Goal: Transaction & Acquisition: Purchase product/service

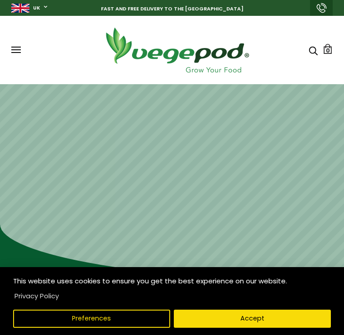
click at [237, 327] on button "Accept" at bounding box center [252, 318] width 157 height 18
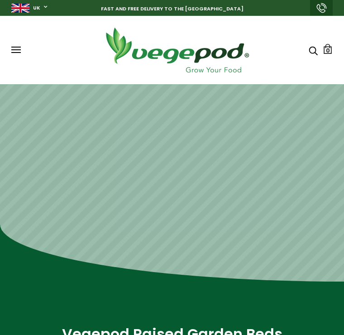
click at [19, 47] on span at bounding box center [15, 47] width 9 height 1
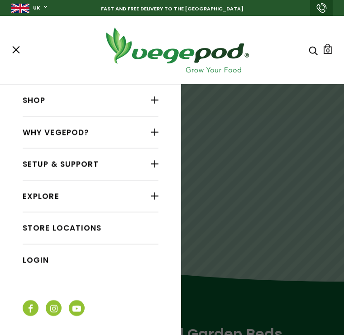
click at [97, 105] on link "Shop" at bounding box center [91, 100] width 136 height 17
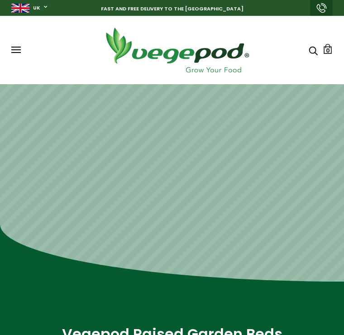
click at [15, 47] on span at bounding box center [15, 47] width 9 height 1
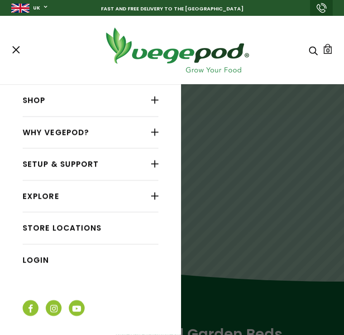
click at [156, 104] on div at bounding box center [154, 100] width 7 height 12
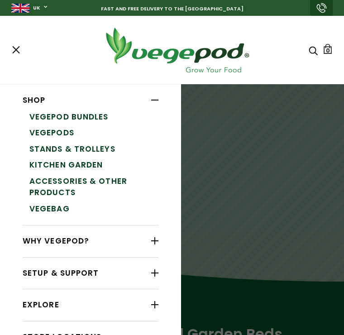
click at [91, 164] on link "Kitchen Garden" at bounding box center [93, 165] width 129 height 16
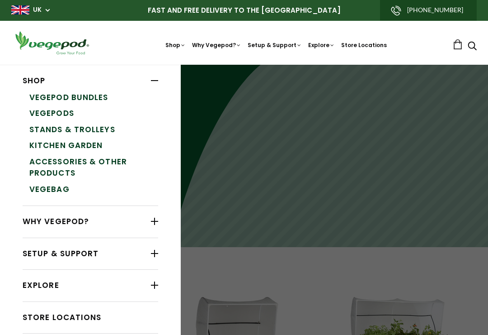
click at [68, 114] on link "Vegepods" at bounding box center [93, 113] width 129 height 16
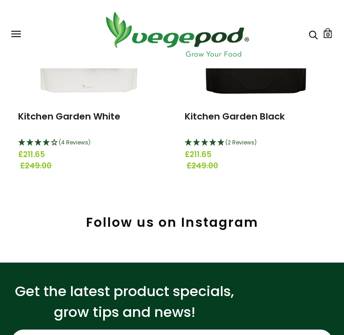
scroll to position [166, 0]
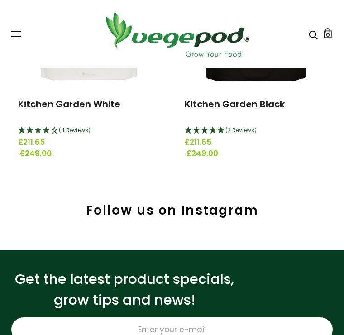
click at [85, 129] on span "(4 Reviews)" at bounding box center [75, 130] width 32 height 8
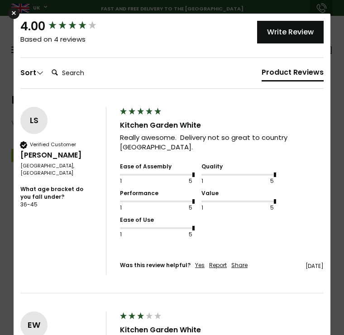
scroll to position [0, 0]
click at [14, 15] on div "×" at bounding box center [13, 13] width 11 height 11
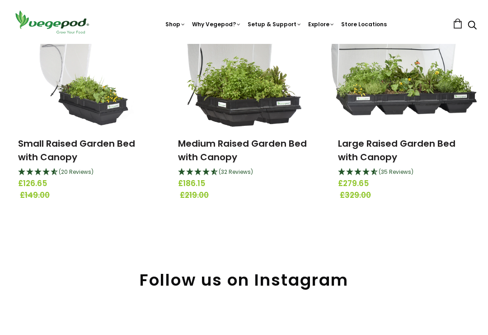
scroll to position [157, 0]
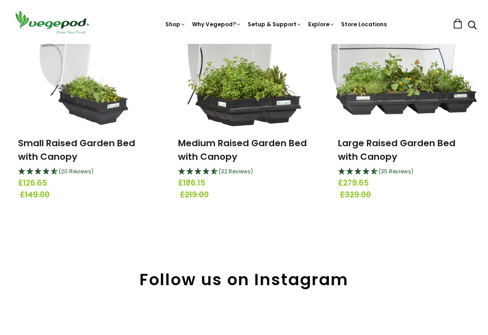
click at [241, 145] on link "Medium Raised Garden Bed with Canopy" at bounding box center [242, 150] width 129 height 26
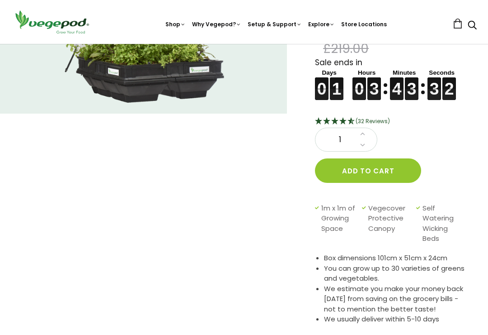
click at [377, 123] on span "(32 Reviews)" at bounding box center [373, 121] width 34 height 8
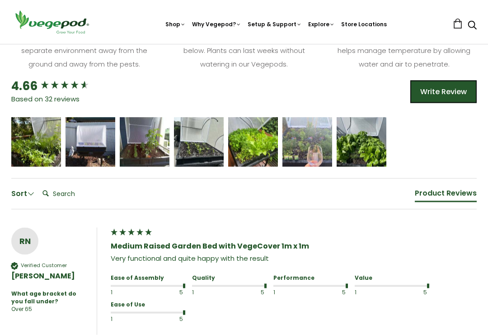
scroll to position [668, 0]
click at [253, 135] on icon "5 star rating" at bounding box center [252, 137] width 5 height 5
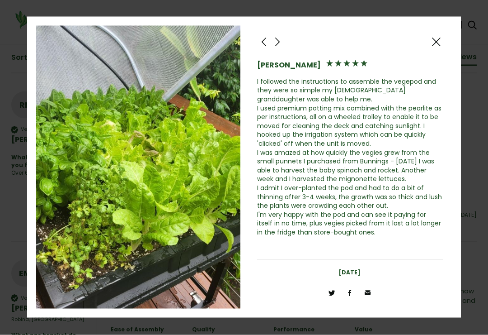
scroll to position [804, 0]
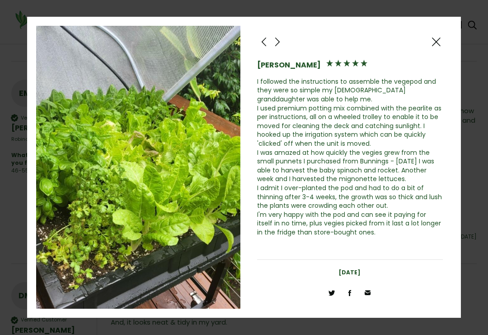
click at [440, 41] on span at bounding box center [436, 41] width 11 height 11
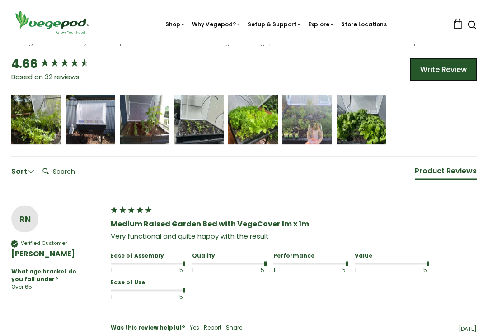
scroll to position [690, 0]
click at [373, 115] on icon "5 star rating" at bounding box center [372, 115] width 5 height 5
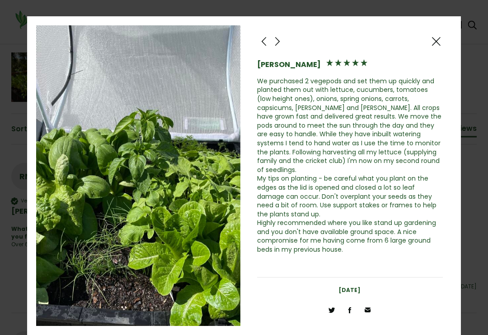
scroll to position [733, 0]
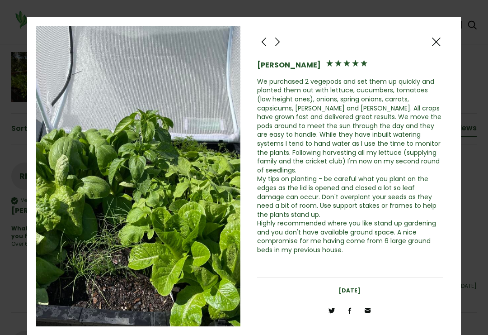
click at [439, 41] on span at bounding box center [436, 41] width 11 height 11
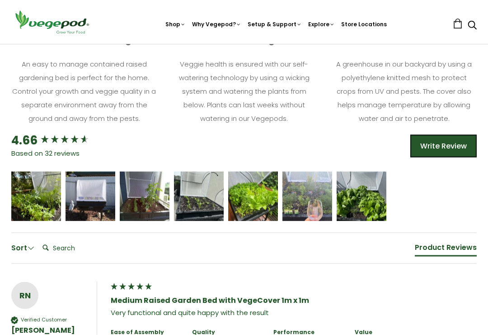
scroll to position [613, 0]
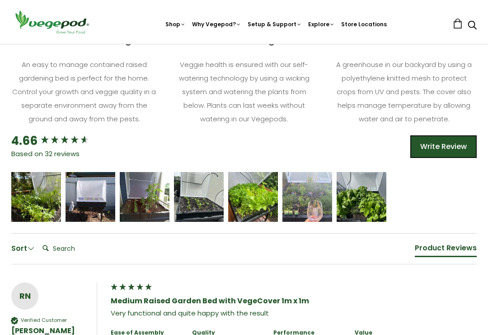
click at [90, 184] on div "[PERSON_NAME]" at bounding box center [91, 197] width 50 height 50
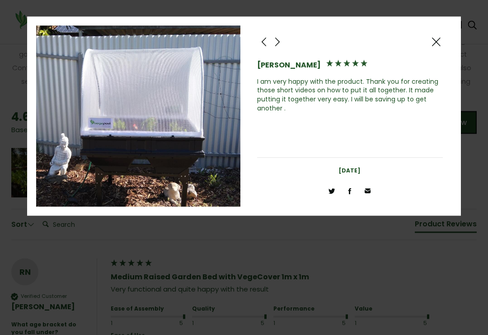
scroll to position [637, 0]
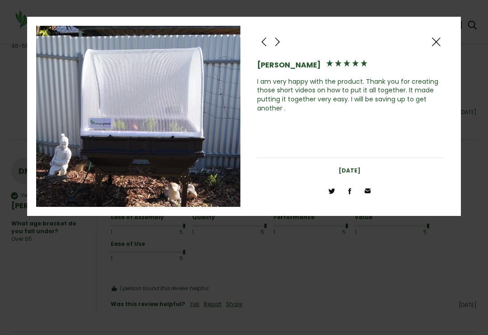
click at [437, 37] on div at bounding box center [437, 42] width 14 height 14
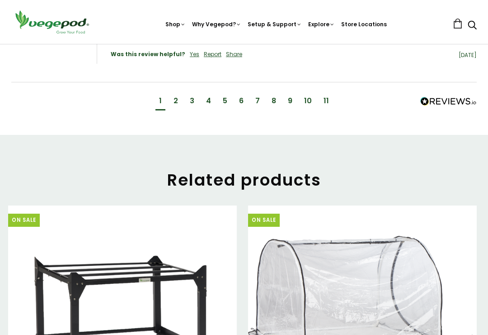
click at [177, 96] on div "2" at bounding box center [176, 101] width 5 height 10
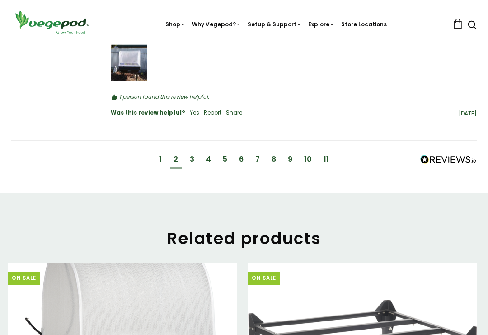
scroll to position [1400, 0]
click at [188, 151] on div "3" at bounding box center [192, 159] width 12 height 17
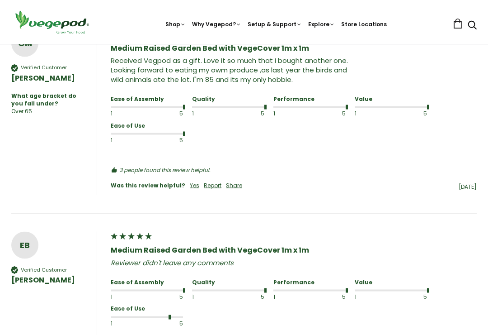
scroll to position [866, 0]
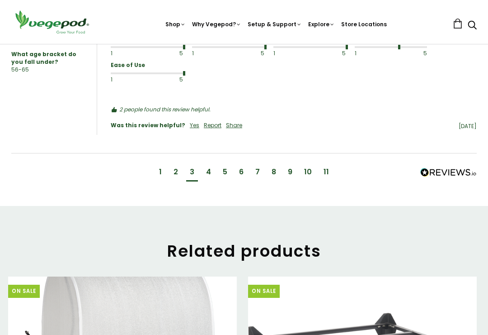
click at [209, 167] on div "4" at bounding box center [208, 172] width 5 height 10
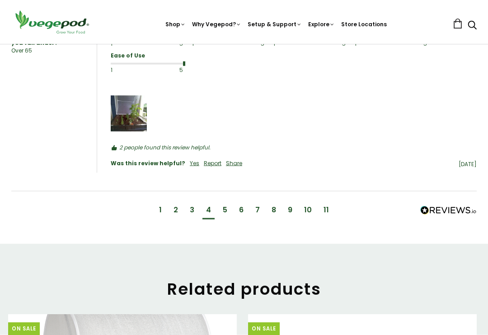
scroll to position [1277, 0]
click at [135, 107] on img "Media uploaded by this customer." at bounding box center [129, 113] width 36 height 36
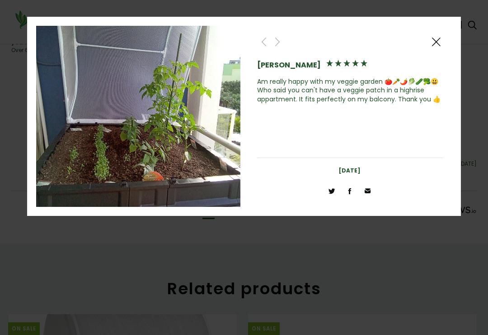
click at [443, 43] on div at bounding box center [437, 42] width 14 height 14
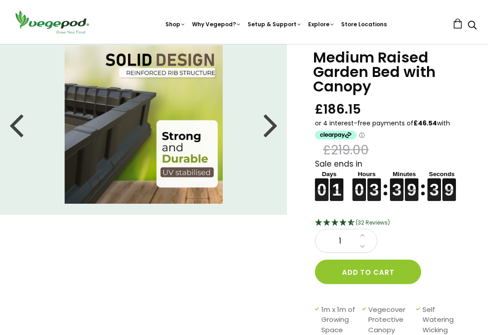
scroll to position [30, 0]
click at [268, 120] on div at bounding box center [271, 124] width 14 height 41
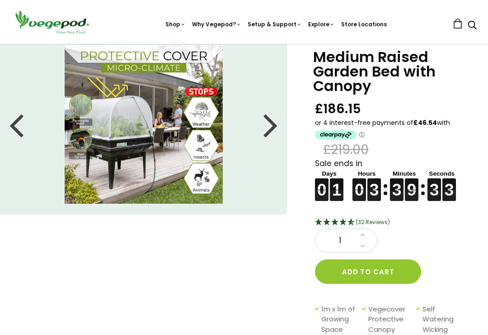
click at [270, 125] on div at bounding box center [271, 124] width 14 height 41
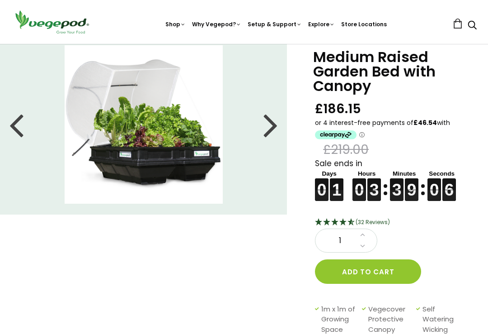
scroll to position [0, 0]
